Goal: Find specific page/section: Find specific page/section

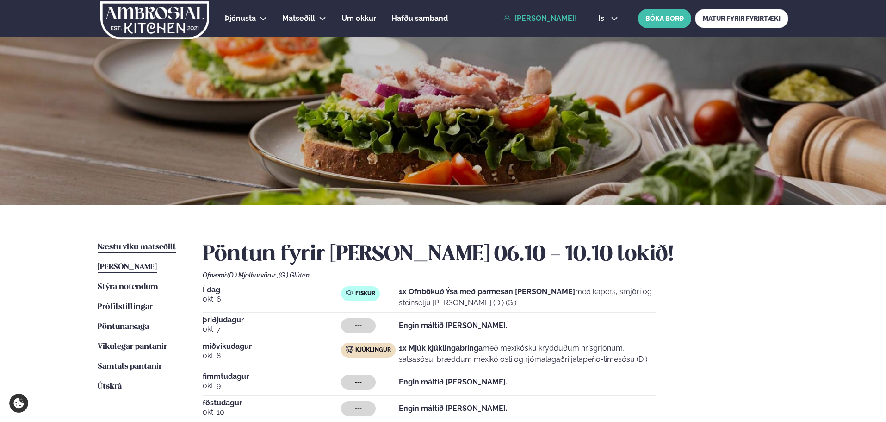
click at [139, 245] on span "Næstu viku matseðill" at bounding box center [137, 247] width 78 height 8
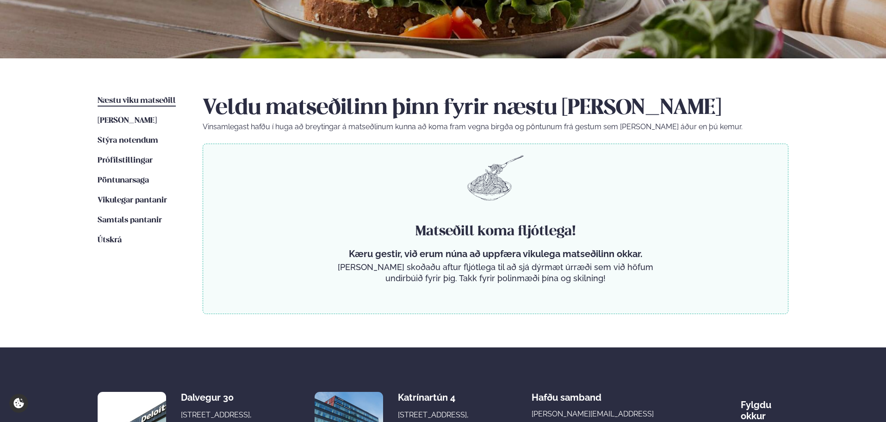
scroll to position [93, 0]
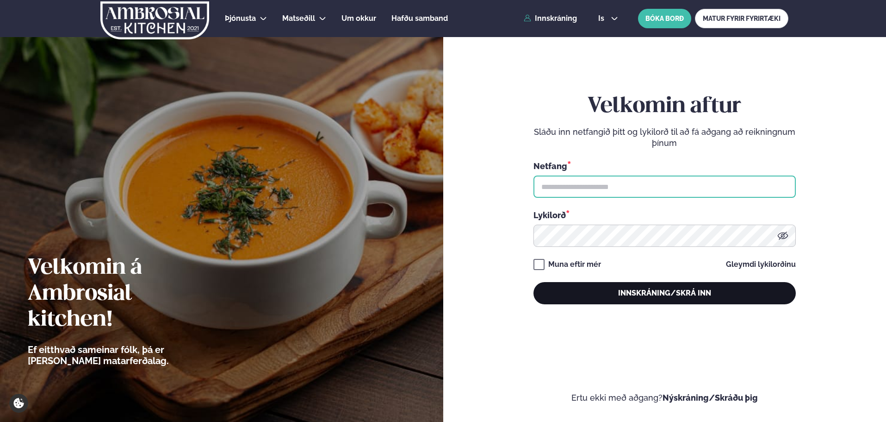
type input "**********"
click at [658, 290] on button "Innskráning/Skrá inn" at bounding box center [665, 293] width 262 height 22
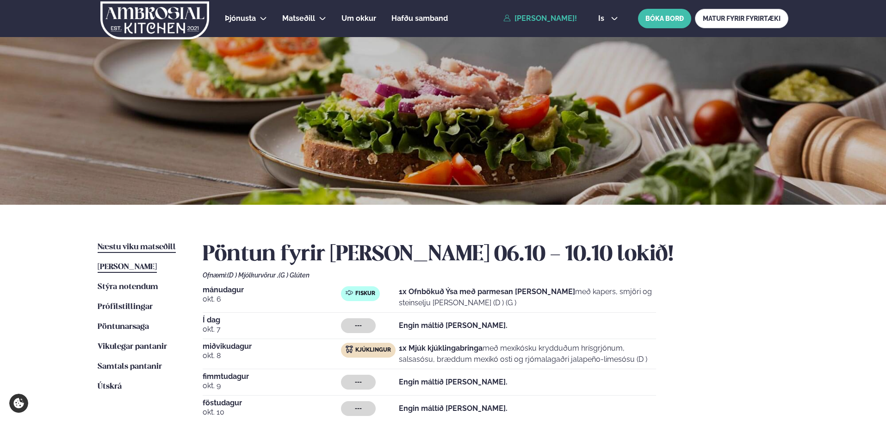
click at [122, 246] on span "Næstu viku matseðill" at bounding box center [137, 247] width 78 height 8
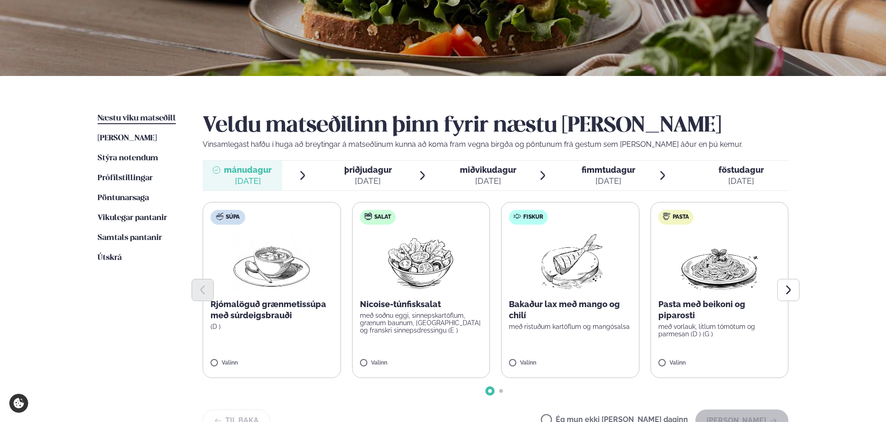
scroll to position [139, 0]
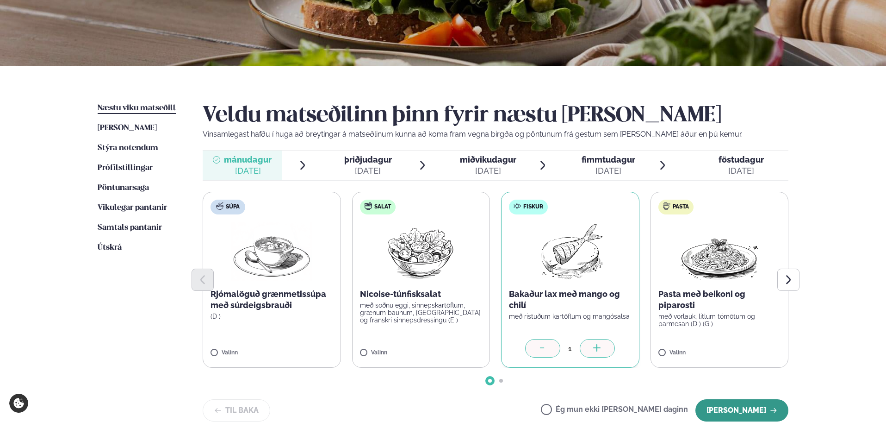
click at [755, 411] on button "[PERSON_NAME]" at bounding box center [742, 410] width 93 height 22
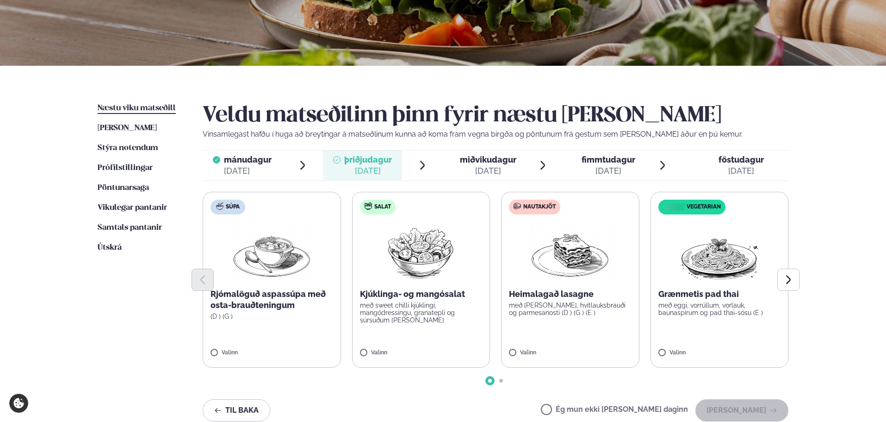
click at [491, 165] on div "[DATE]" at bounding box center [488, 170] width 56 height 11
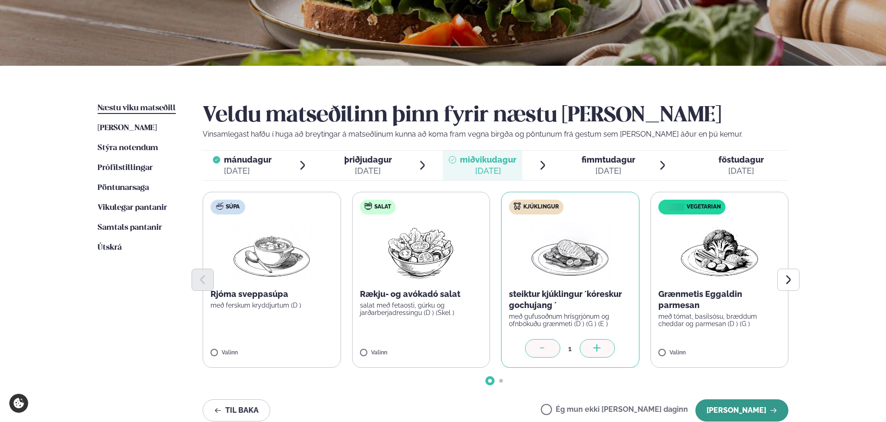
click at [748, 404] on button "[PERSON_NAME]" at bounding box center [742, 410] width 93 height 22
